Goal: Task Accomplishment & Management: Complete application form

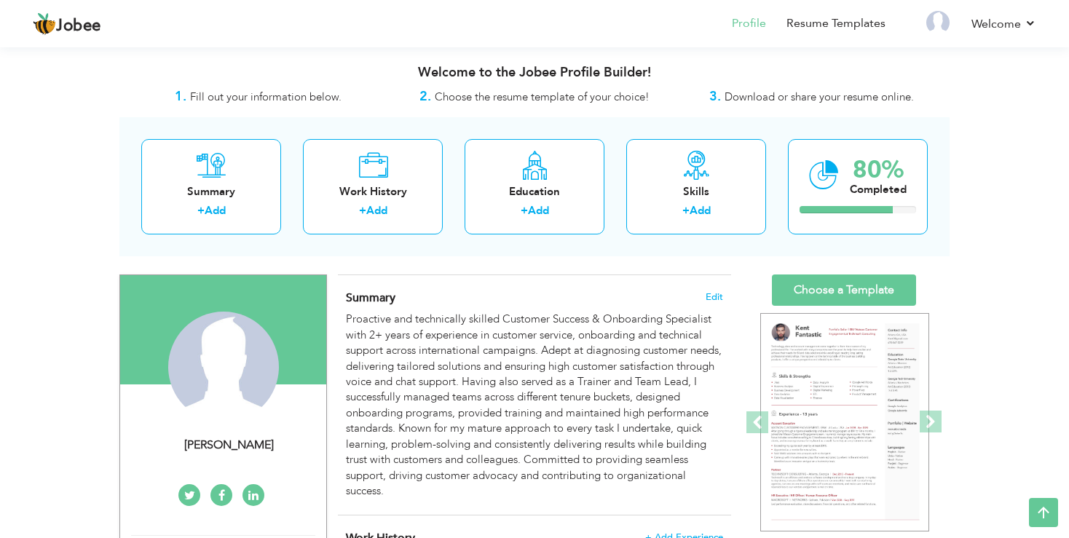
click at [674, 532] on span "+ Add Experience" at bounding box center [684, 537] width 78 height 10
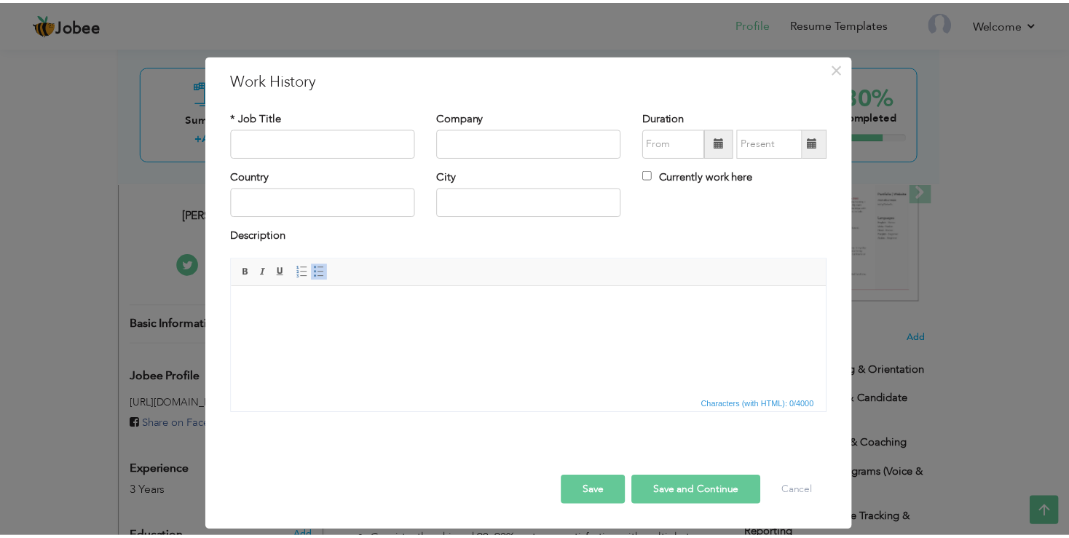
scroll to position [3, 0]
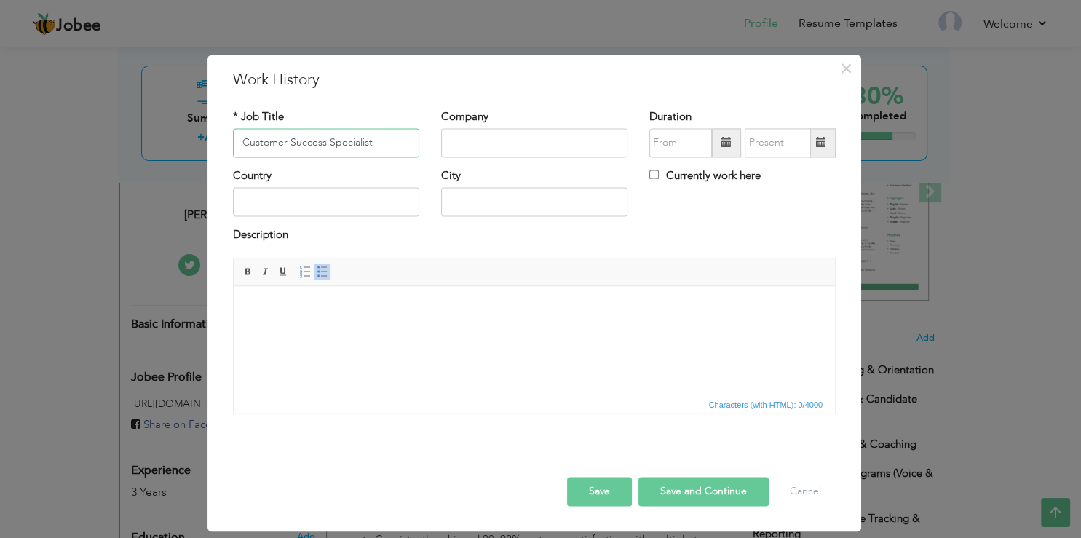
type input "Customer Success Specialist"
type input "Ibex Global Solutions Inc"
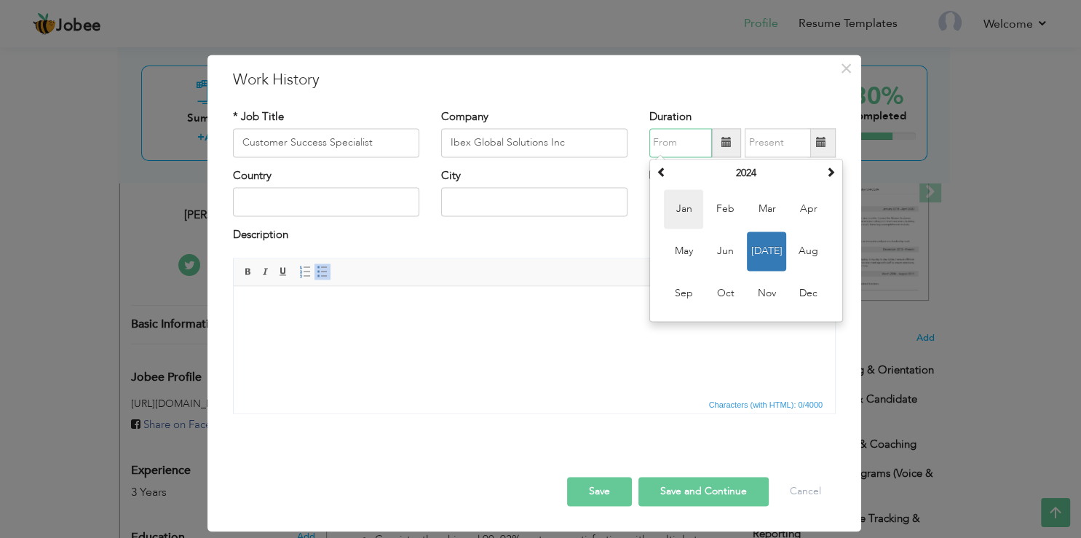
click at [682, 210] on span "Jan" at bounding box center [683, 208] width 39 height 39
type input "01/2024"
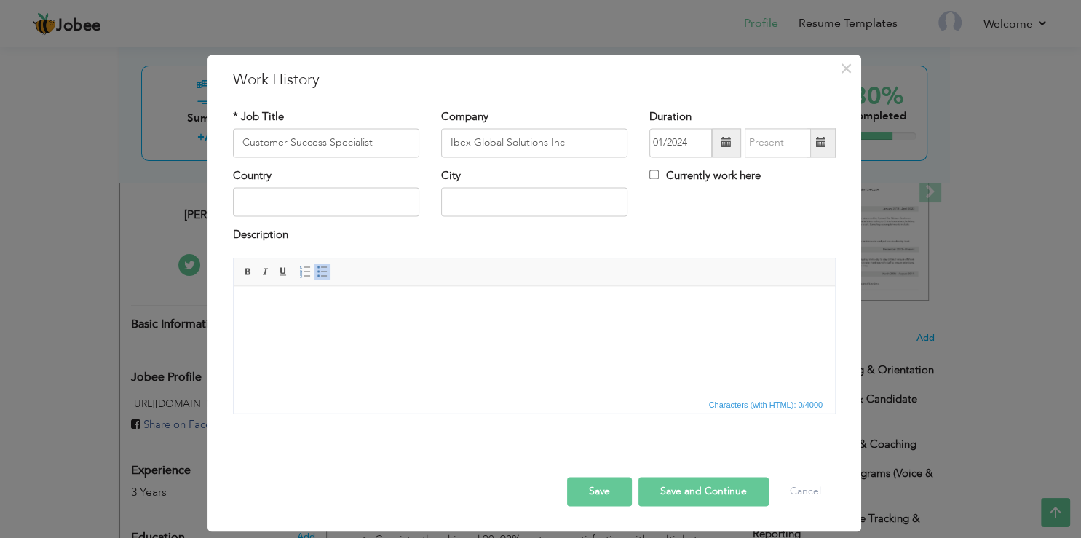
click at [818, 140] on span at bounding box center [821, 143] width 10 height 10
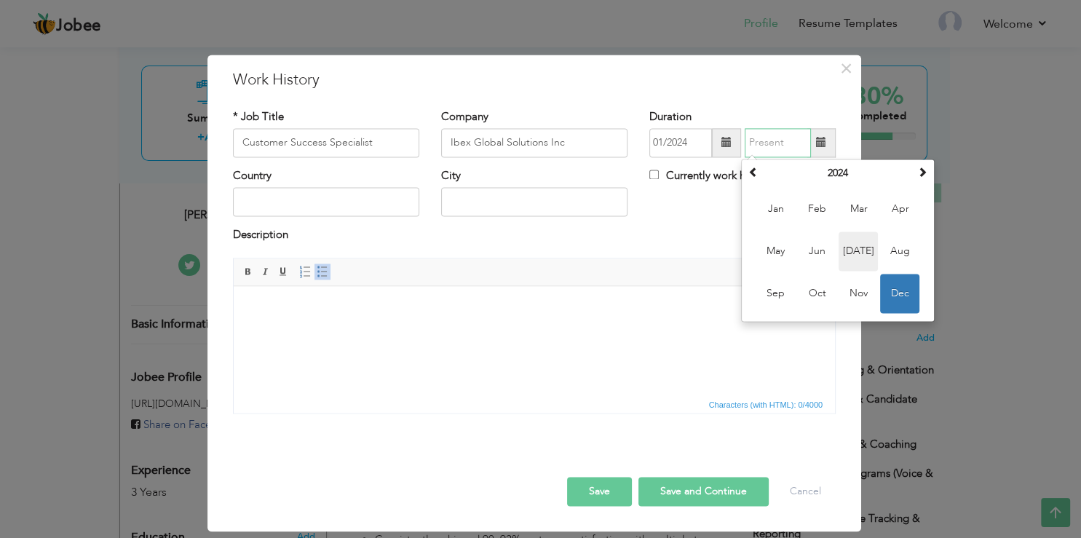
click at [863, 252] on span "[DATE]" at bounding box center [857, 250] width 39 height 39
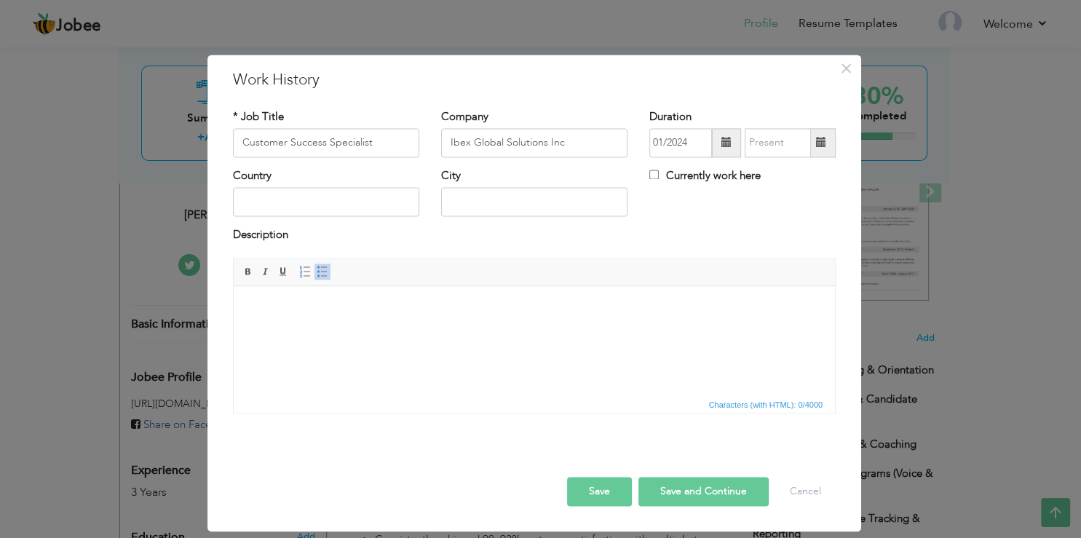
type input "07/2024"
click at [322, 261] on span "Editor toolbars Basic Styles Bold Italic Underline Paragraph Insert/Remove Numb…" at bounding box center [534, 272] width 601 height 28
click at [319, 268] on span at bounding box center [323, 272] width 12 height 12
click at [590, 490] on button "Save" at bounding box center [599, 491] width 65 height 29
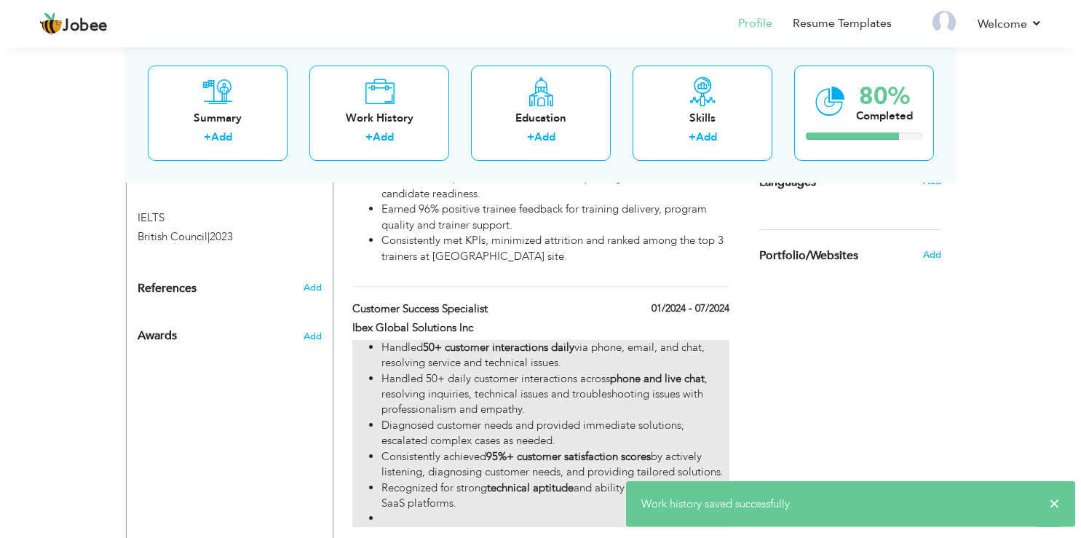
scroll to position [845, 0]
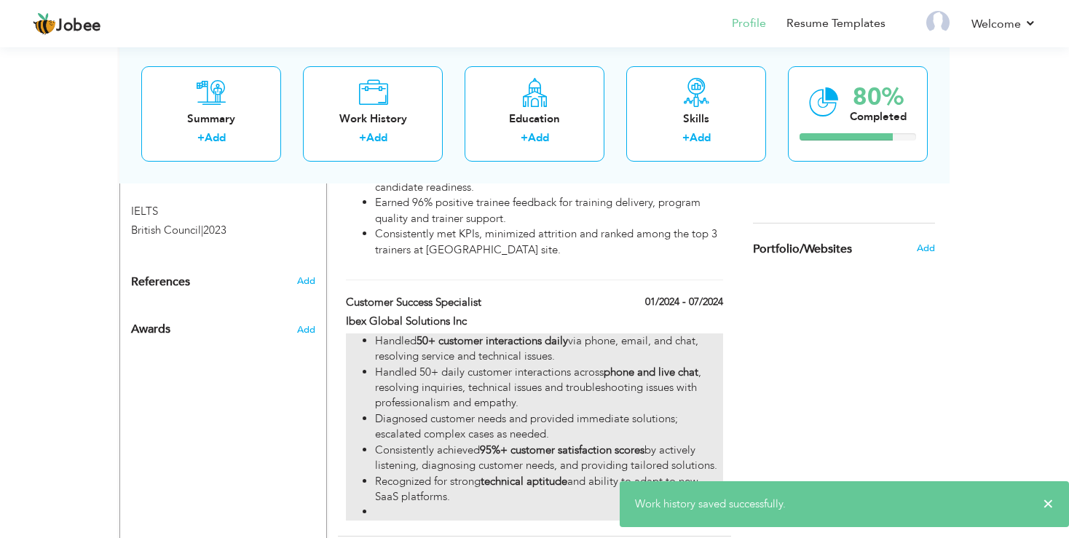
click at [437, 365] on li "Handled 50+ customer interactions daily via phone, email, and chat, resolving s…" at bounding box center [549, 348] width 348 height 31
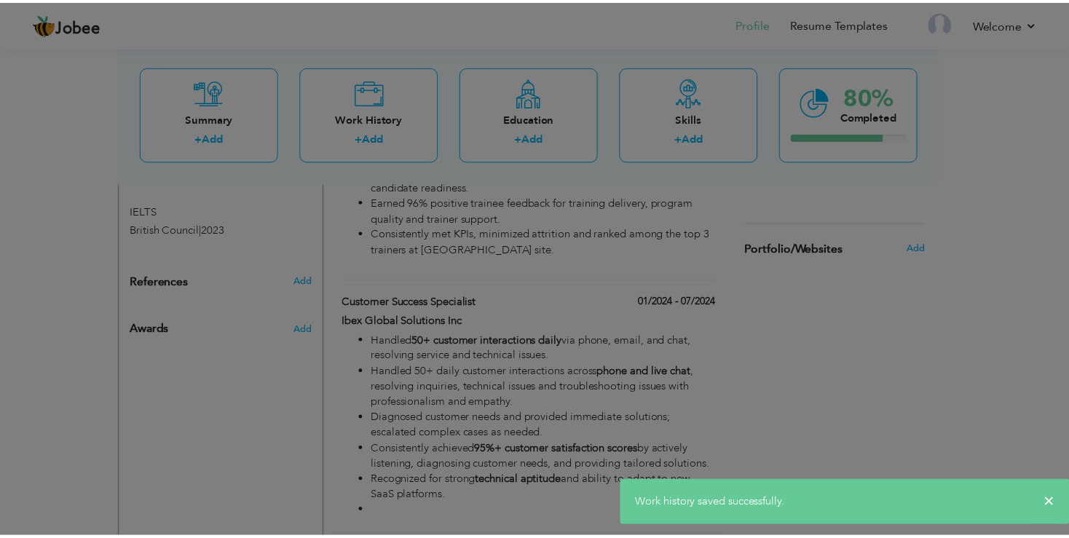
scroll to position [3, 0]
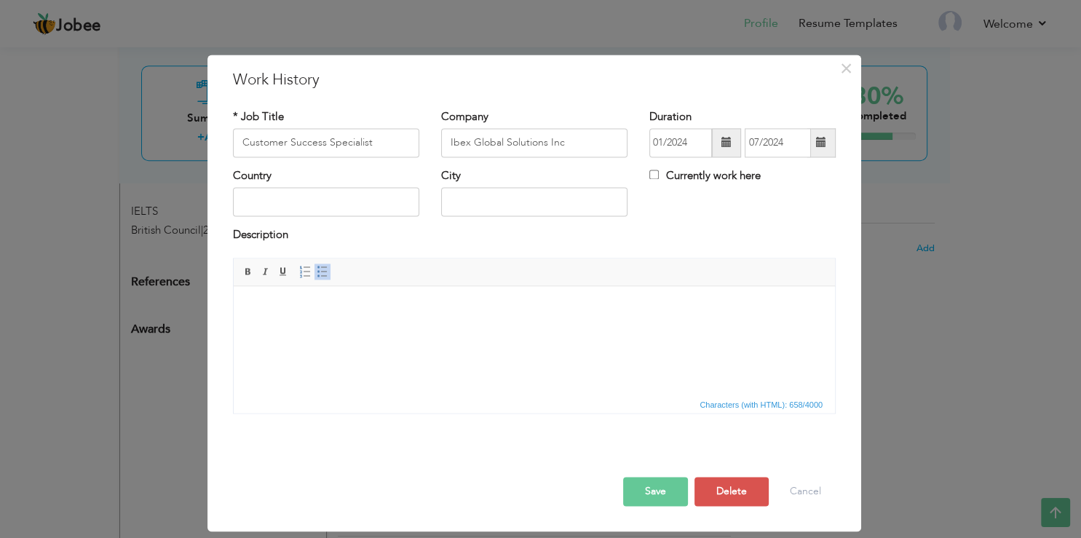
click at [328, 142] on input "Customer Success Specialist" at bounding box center [326, 142] width 186 height 29
click at [657, 481] on button "Save" at bounding box center [655, 491] width 65 height 29
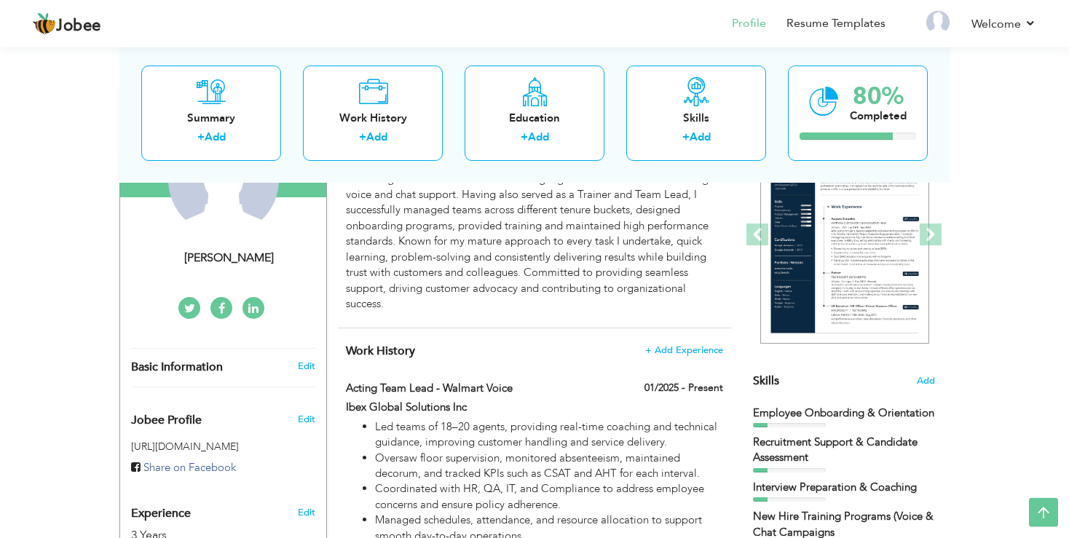
scroll to position [134, 0]
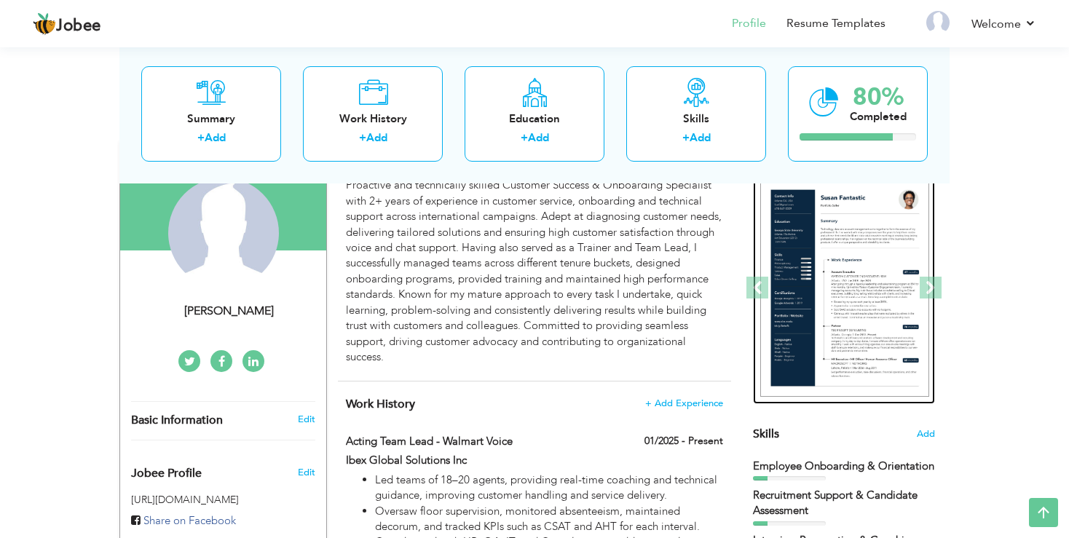
click at [846, 298] on img at bounding box center [844, 288] width 169 height 218
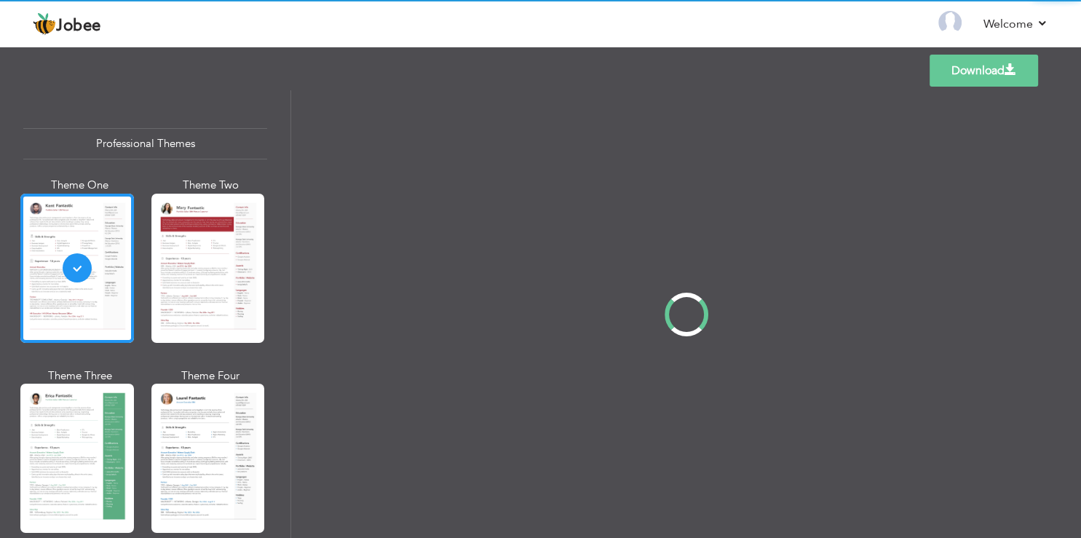
click at [948, 72] on link "Download" at bounding box center [983, 71] width 108 height 32
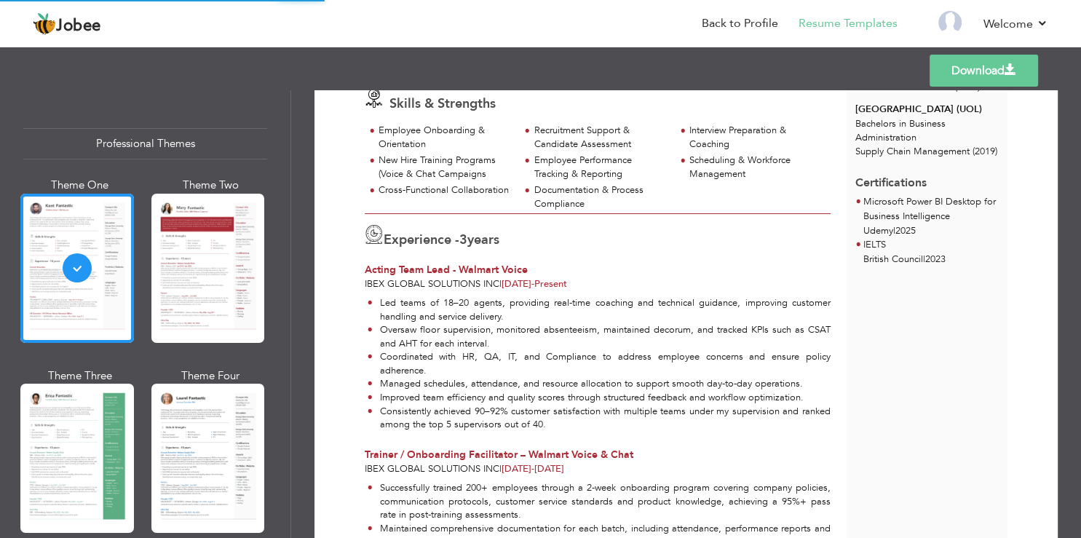
scroll to position [87, 0]
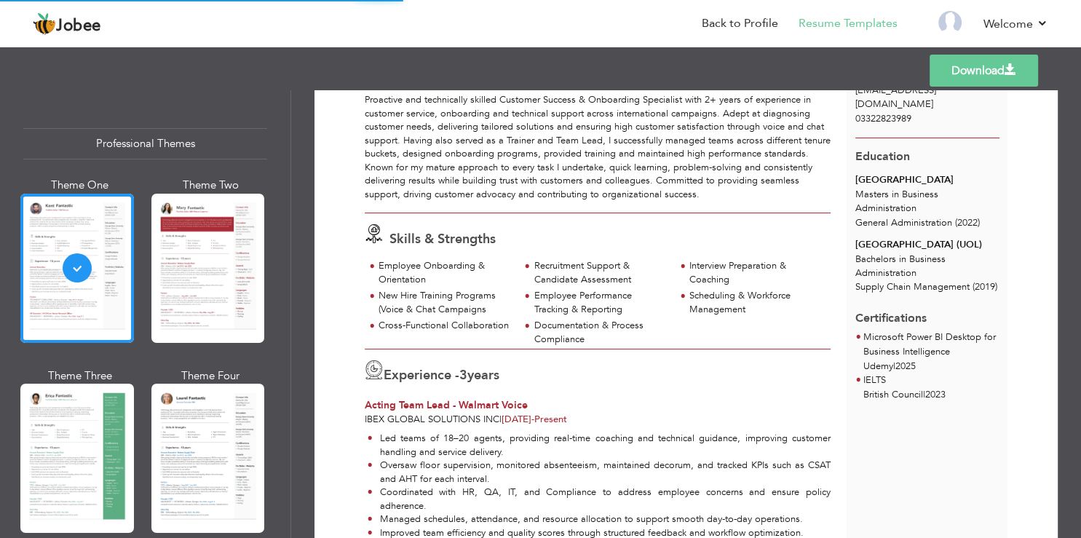
click at [956, 55] on link "Download" at bounding box center [983, 71] width 108 height 32
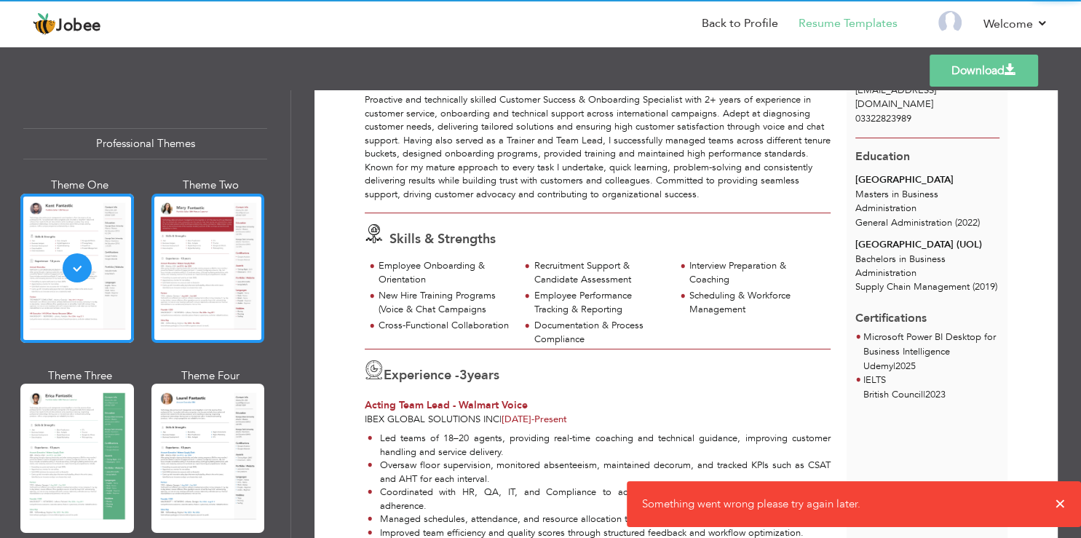
click at [170, 251] on div at bounding box center [208, 268] width 114 height 149
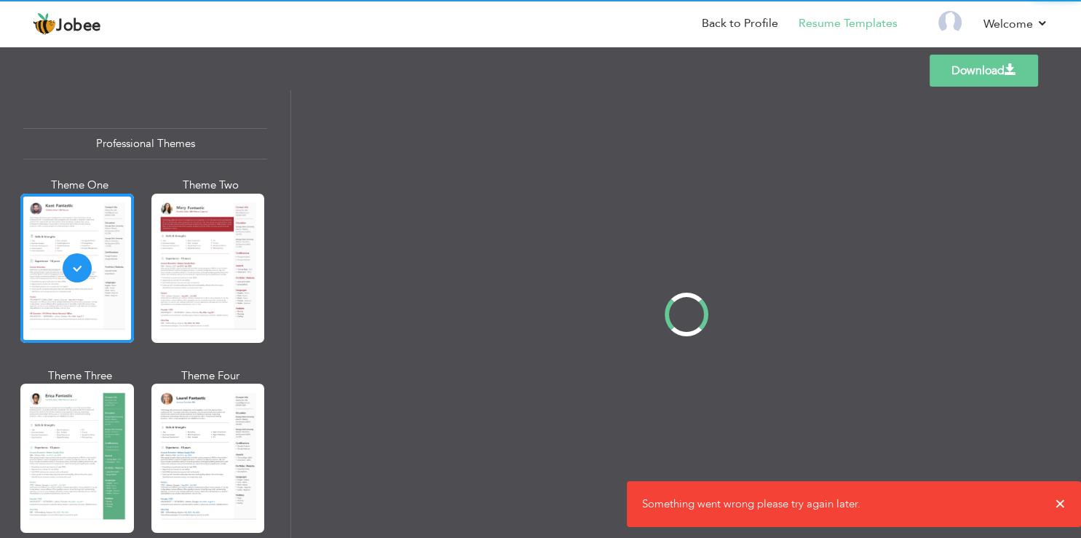
scroll to position [0, 0]
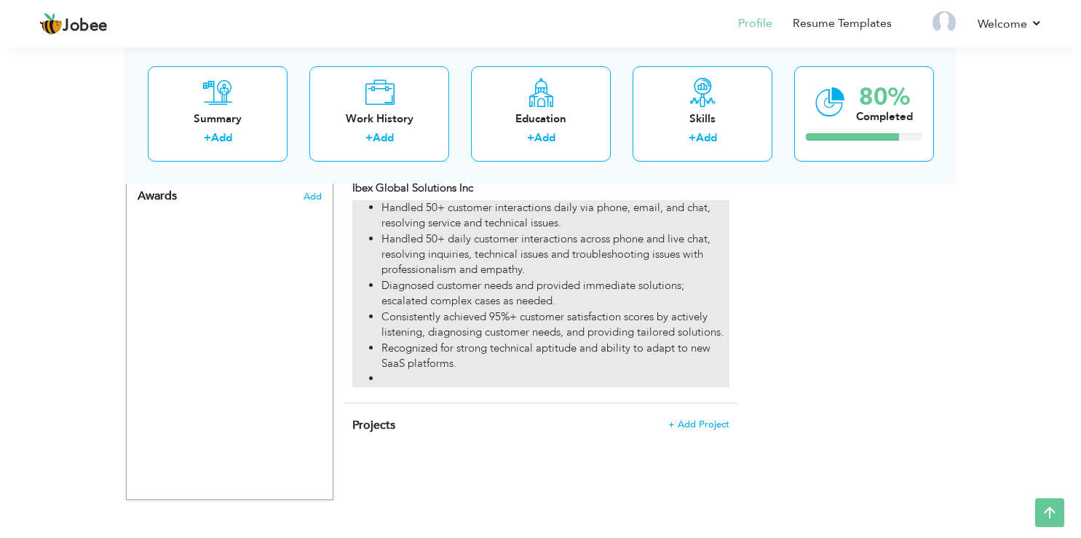
scroll to position [979, 0]
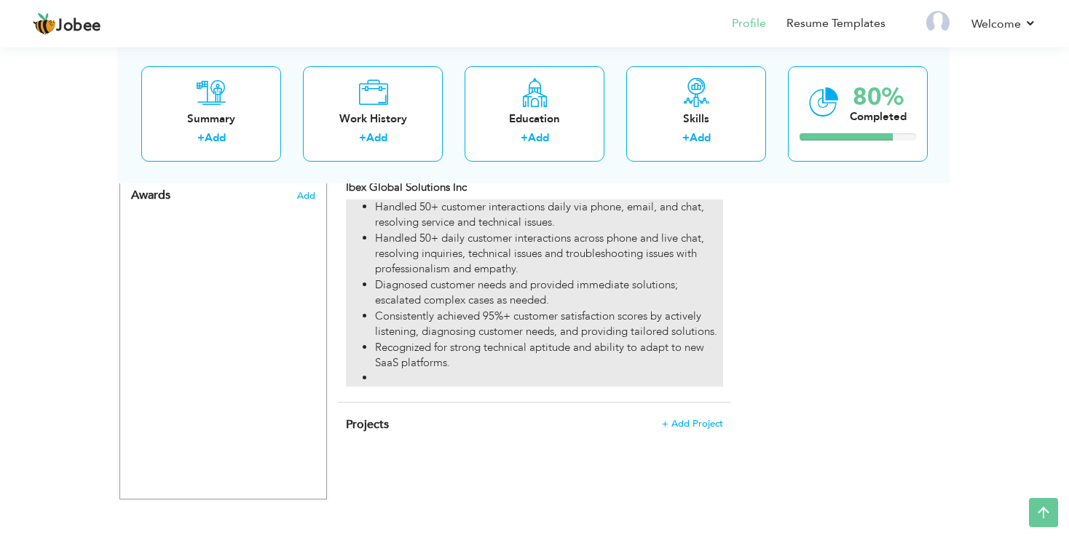
click at [469, 333] on li "Consistently achieved 95%+ customer satisfaction scores by actively listening, …" at bounding box center [549, 324] width 348 height 31
type input "Customer Success Specialist"
type input "Ibex Global Solutions Inc"
type input "01/2024"
type input "07/2024"
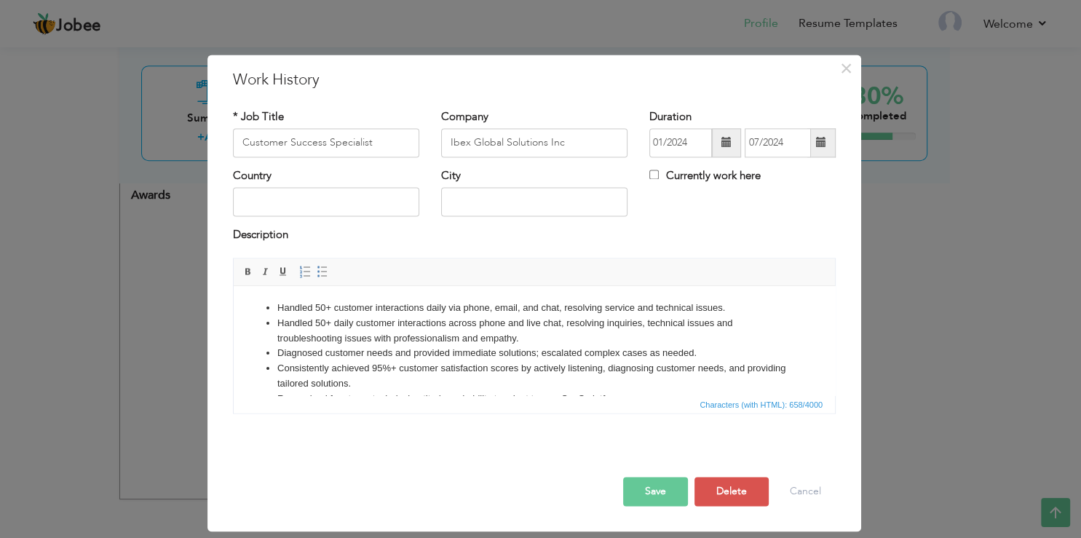
scroll to position [3, 0]
click at [322, 397] on span "Characters (with HTML): 658/4000" at bounding box center [534, 403] width 601 height 17
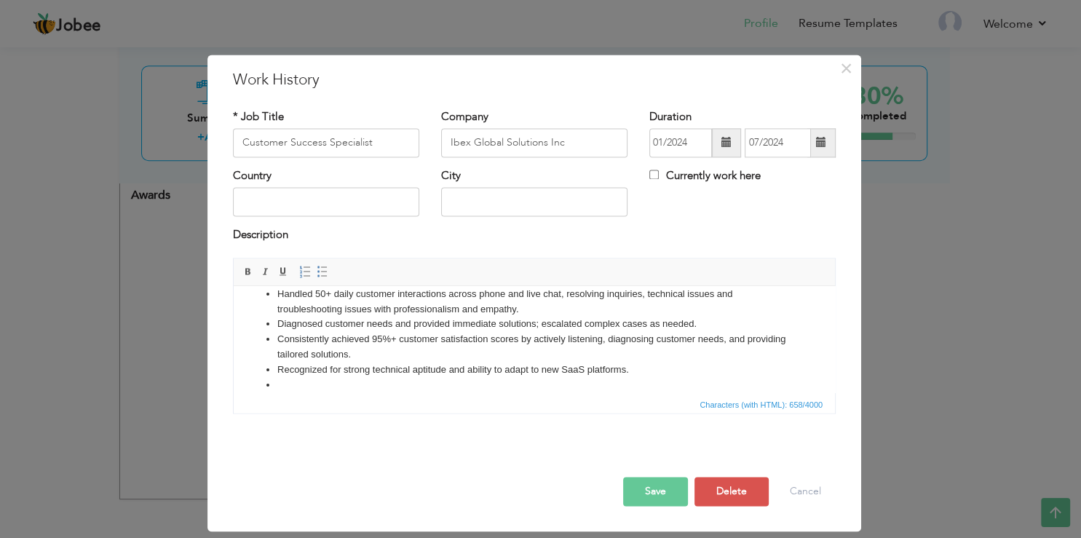
click at [308, 379] on li at bounding box center [534, 385] width 514 height 15
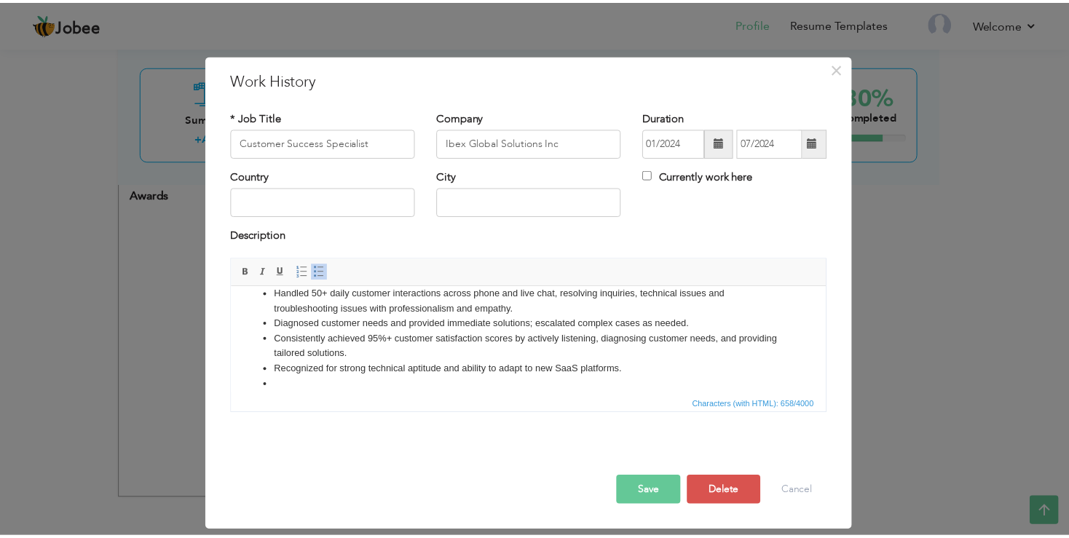
scroll to position [11, 0]
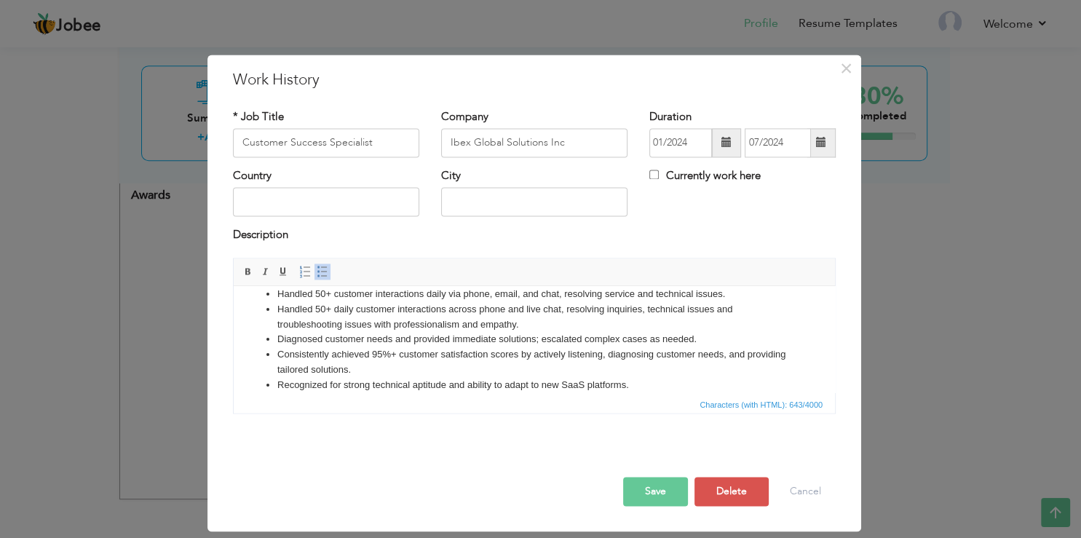
click at [637, 488] on button "Save" at bounding box center [655, 491] width 65 height 29
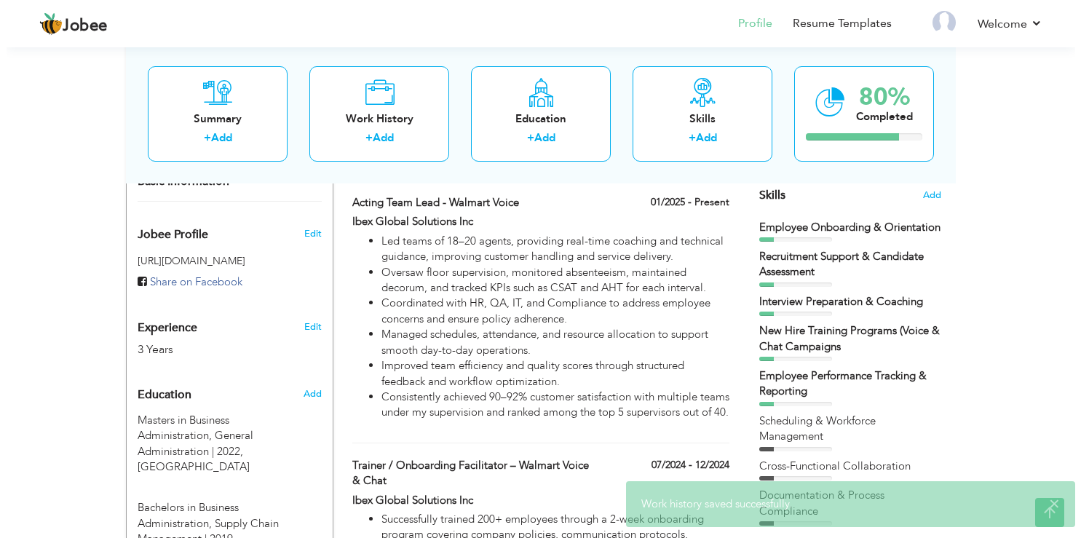
scroll to position [288, 0]
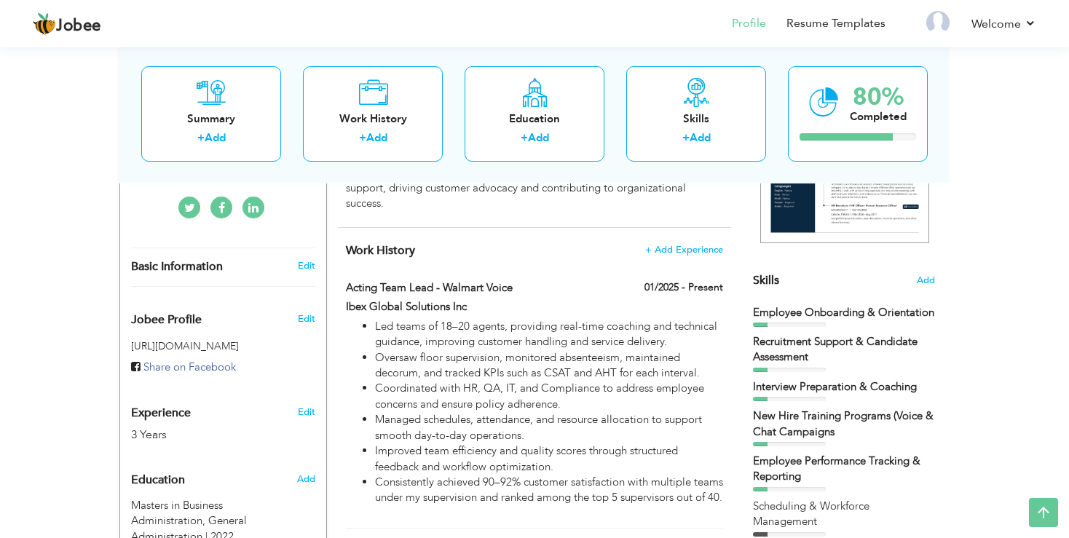
click at [680, 255] on h4 "Work History + Add Experience" at bounding box center [534, 250] width 377 height 15
click at [683, 246] on span "+ Add Experience" at bounding box center [683, 250] width 79 height 10
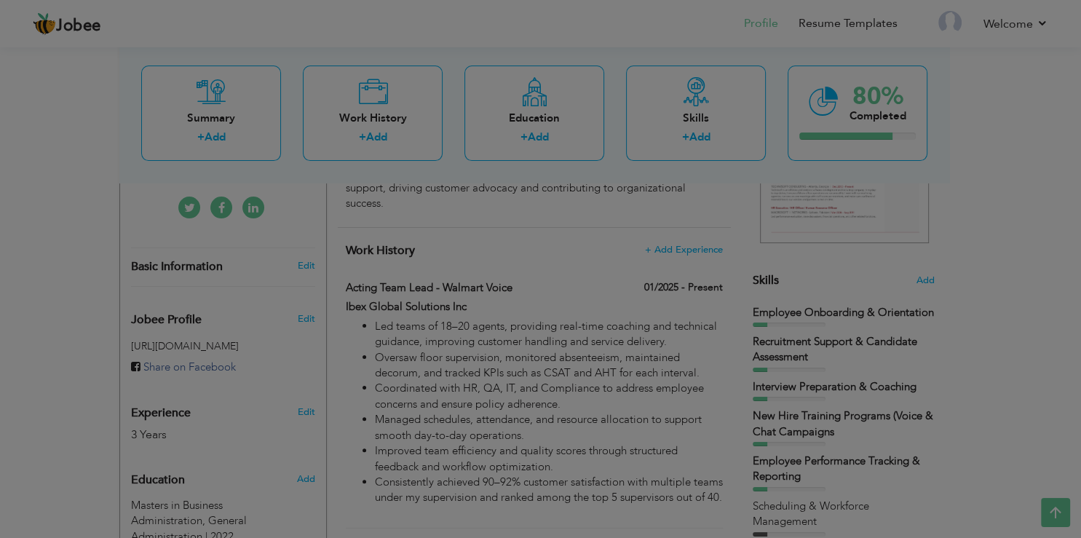
scroll to position [3, 0]
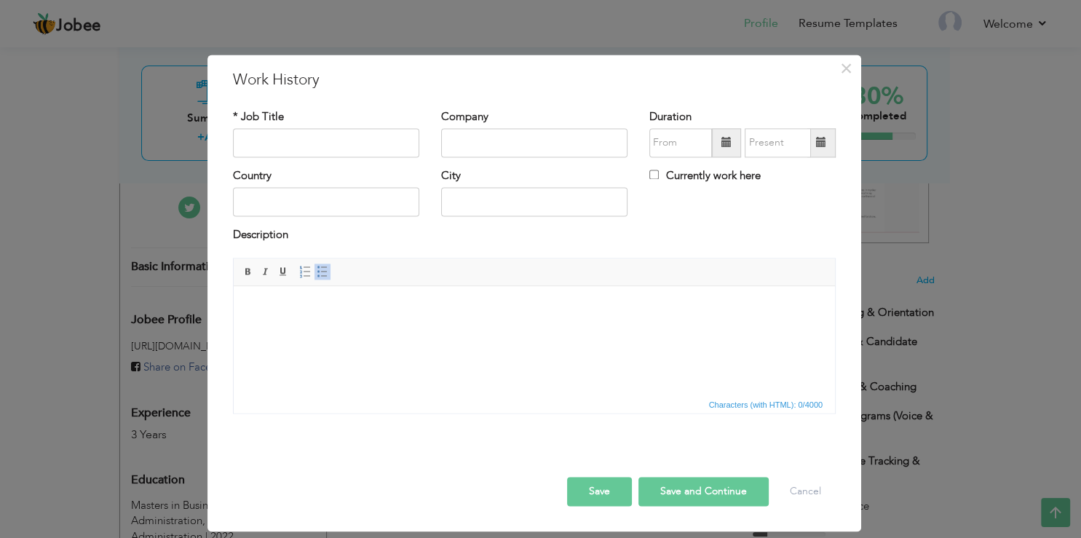
click at [293, 127] on div "* Job Title" at bounding box center [326, 133] width 186 height 48
click at [291, 141] on input "text" at bounding box center [326, 142] width 186 height 29
paste input "Supply Chain & Logistics Coordinator"
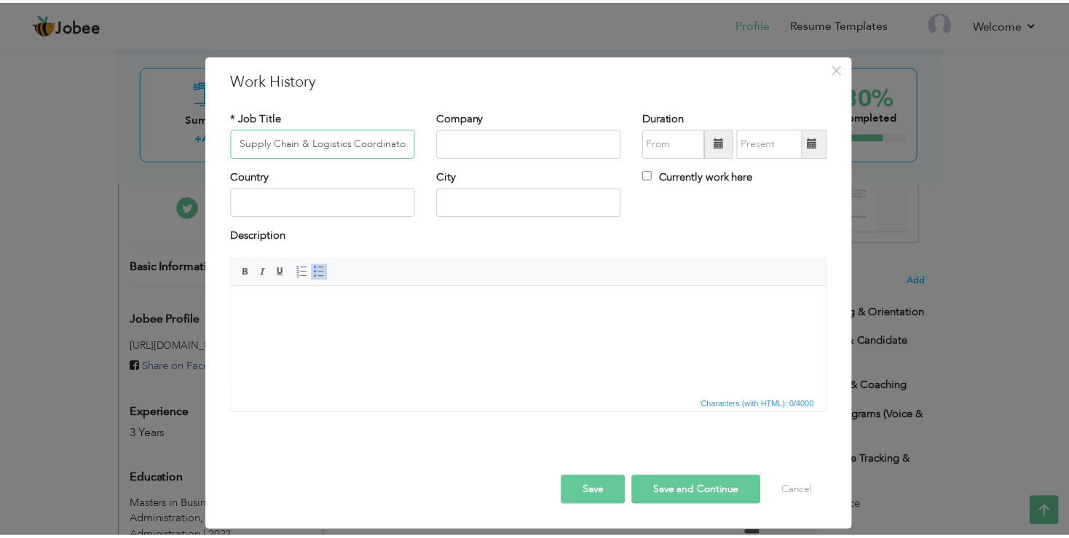
scroll to position [0, 1]
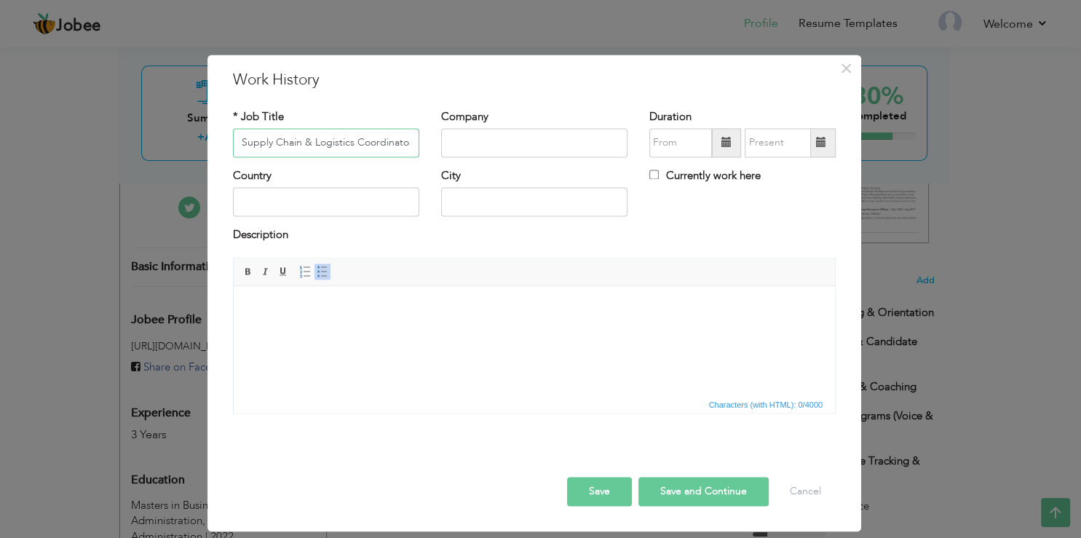
type input "Supply Chain & Logistics Coordinator"
click at [469, 132] on input "text" at bounding box center [534, 142] width 186 height 29
paste input "Pronto Promo Pvt. Ltd."
type input "Pronto Promo Pvt. Ltd."
click at [718, 144] on span at bounding box center [726, 142] width 29 height 29
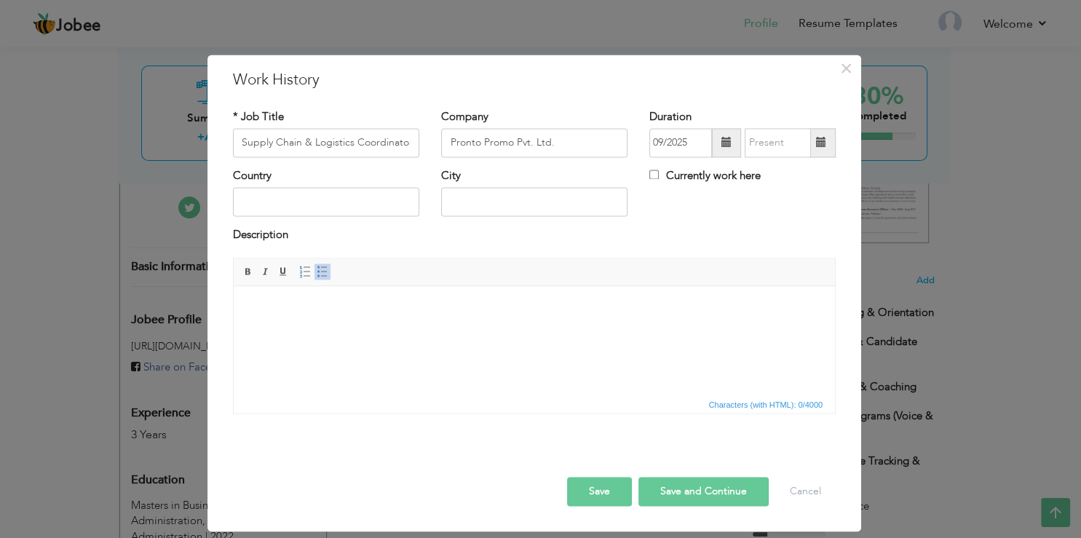
click at [724, 141] on span at bounding box center [726, 143] width 10 height 10
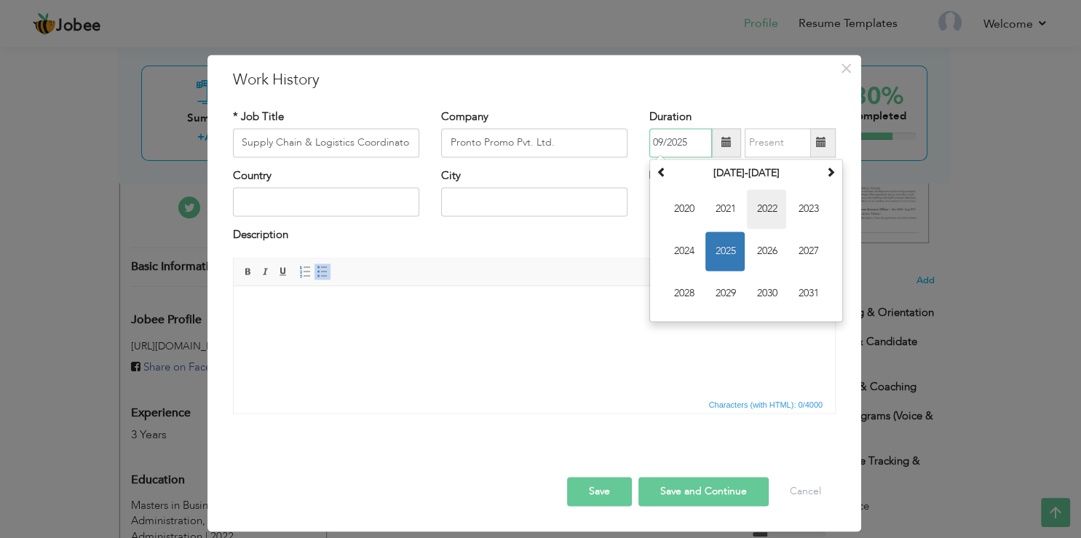
click at [758, 204] on span "2022" at bounding box center [766, 208] width 39 height 39
click at [693, 255] on span "May" at bounding box center [683, 250] width 39 height 39
type input "05/2022"
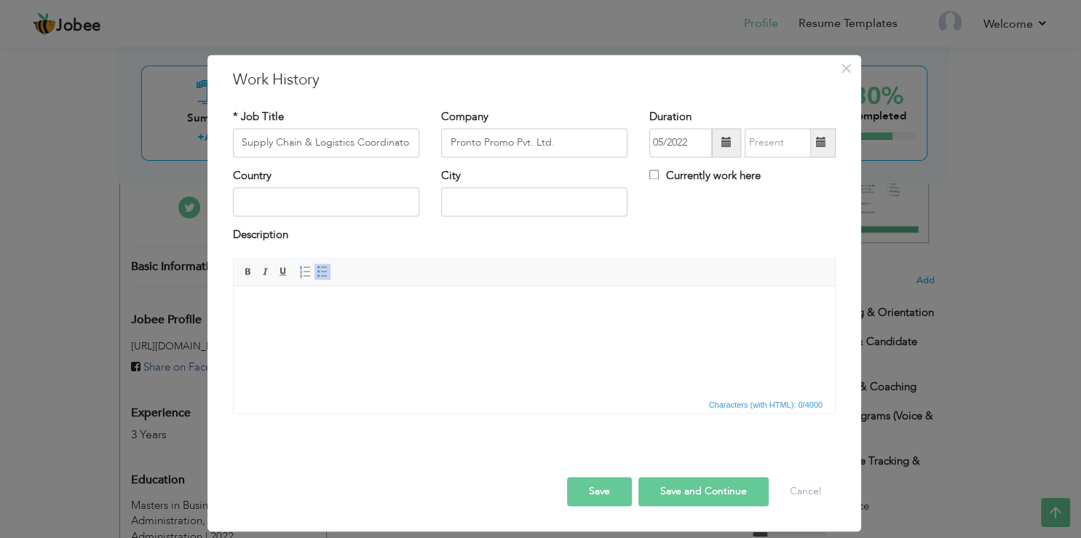
click at [822, 146] on span at bounding box center [821, 143] width 10 height 10
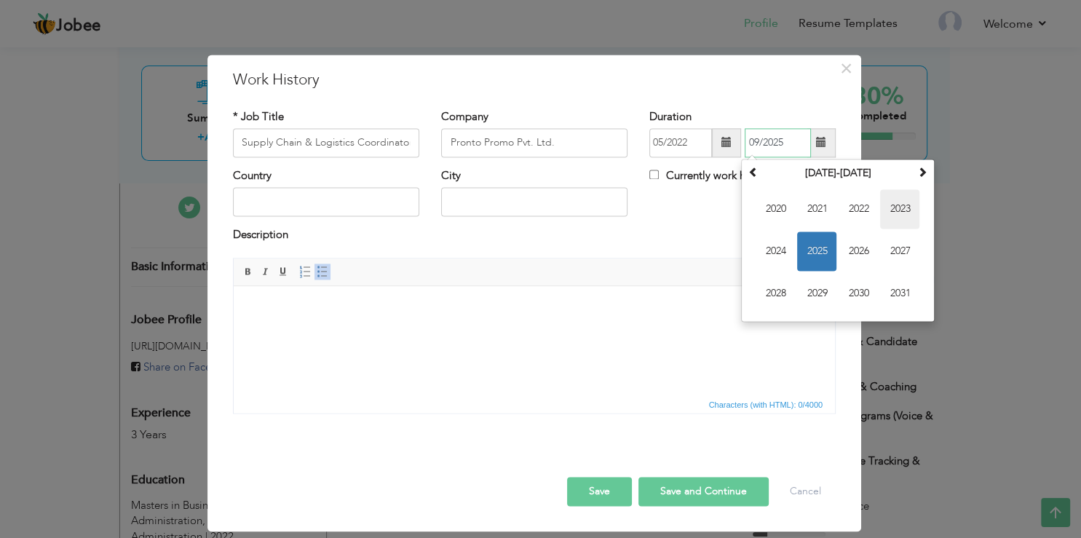
click at [889, 207] on span "2023" at bounding box center [899, 208] width 39 height 39
click at [865, 258] on span "[DATE]" at bounding box center [857, 250] width 39 height 39
type input "07/2023"
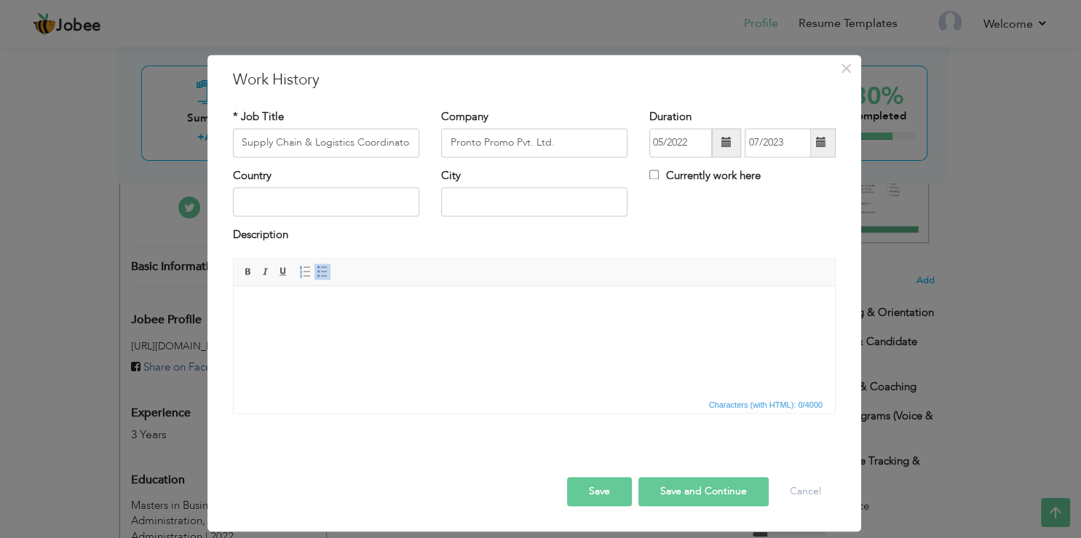
click at [603, 495] on button "Save" at bounding box center [599, 491] width 65 height 29
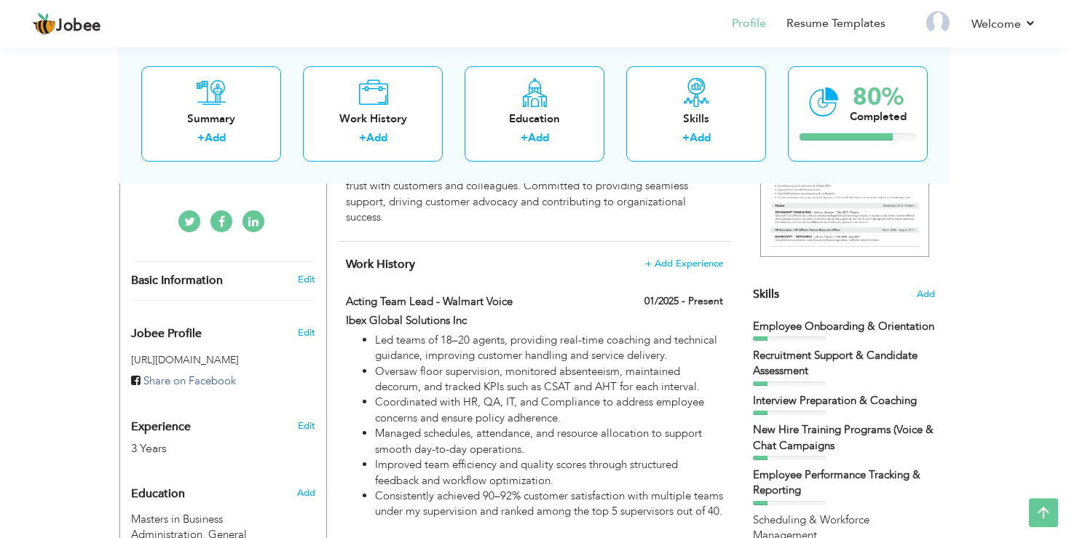
scroll to position [263, 0]
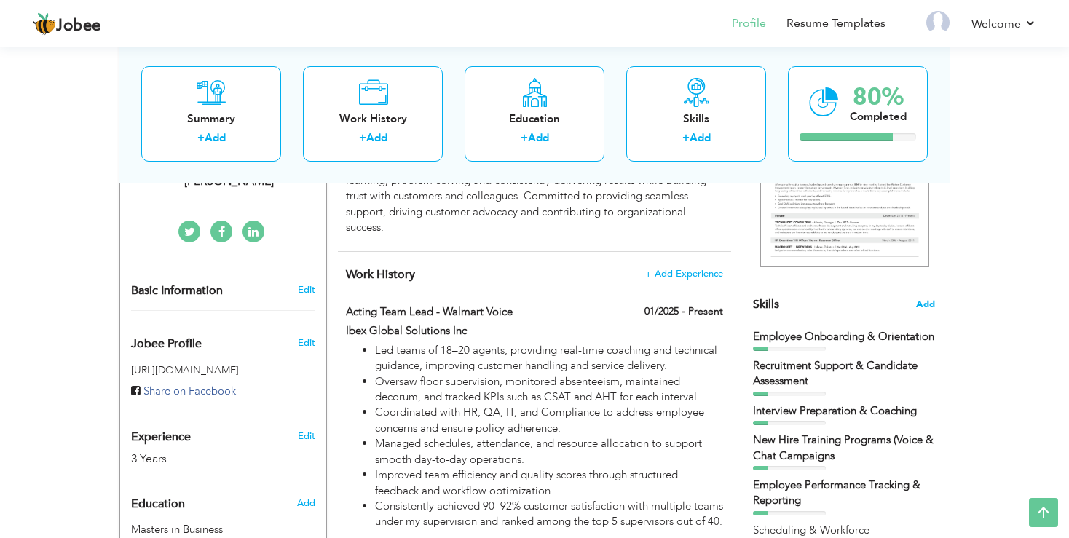
click at [925, 304] on span "Add" at bounding box center [925, 305] width 19 height 14
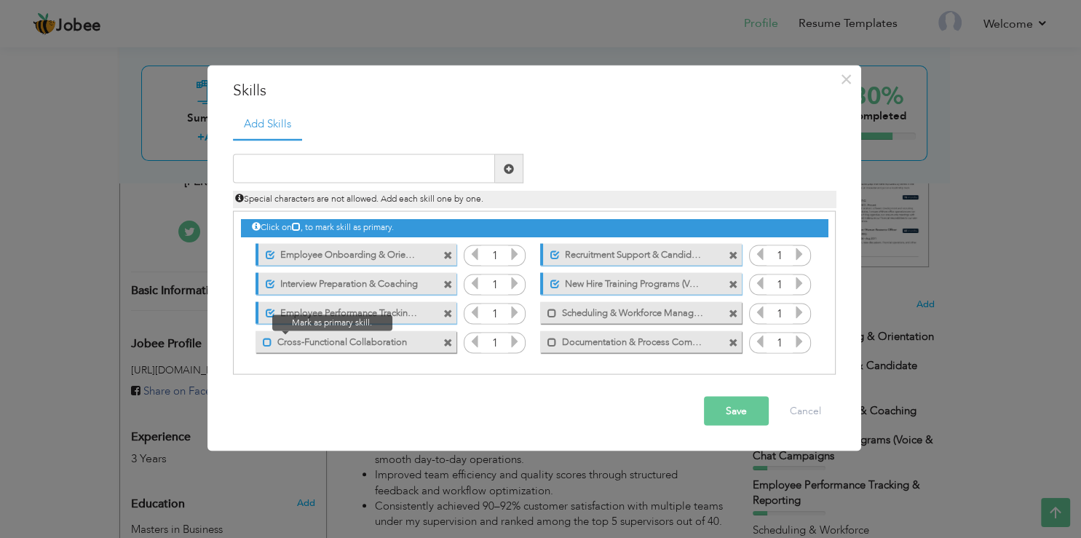
click at [266, 341] on span at bounding box center [267, 341] width 9 height 9
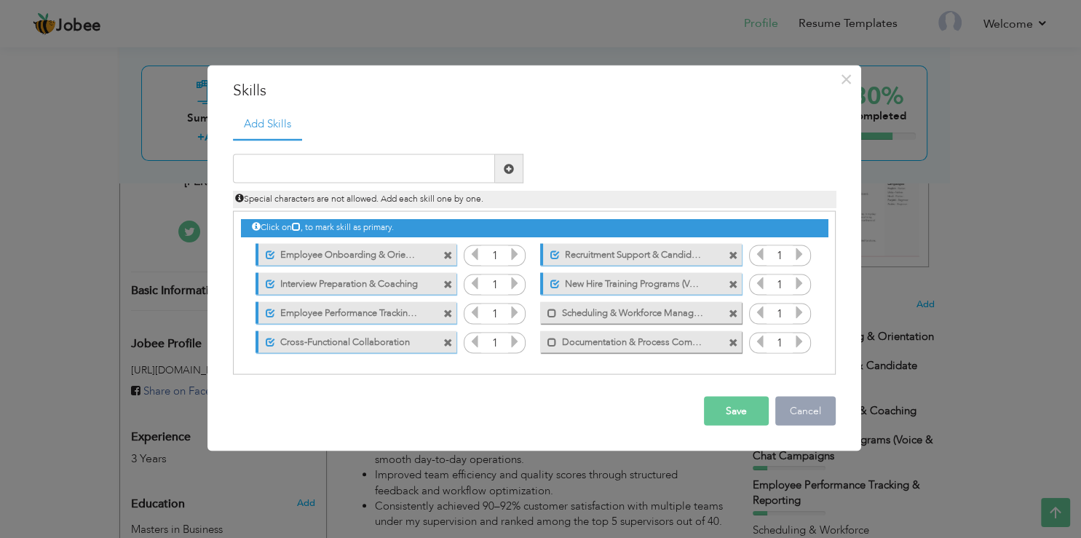
click at [814, 418] on button "Cancel" at bounding box center [805, 411] width 60 height 29
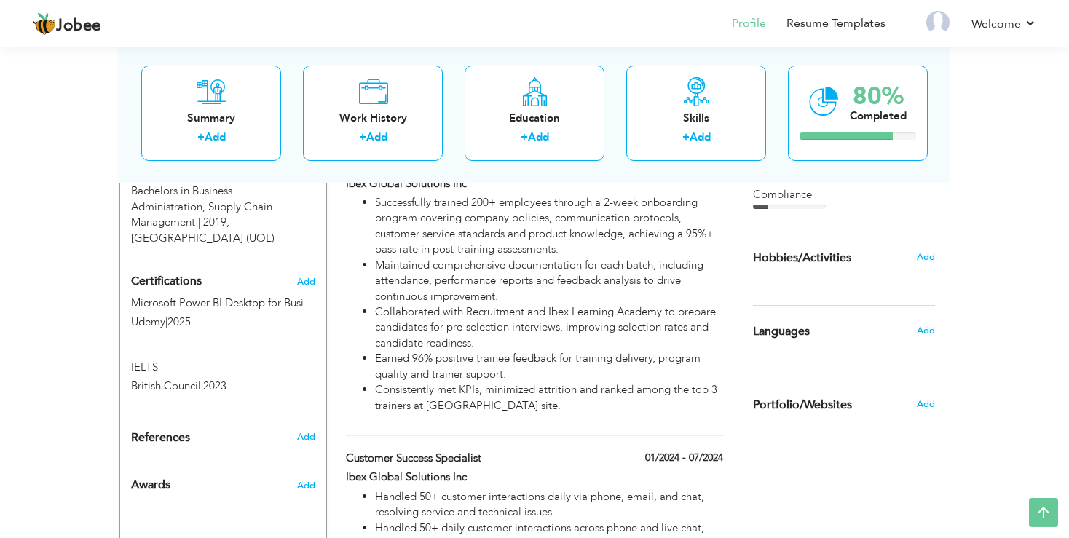
scroll to position [769, 0]
